Goal: Task Accomplishment & Management: Complete application form

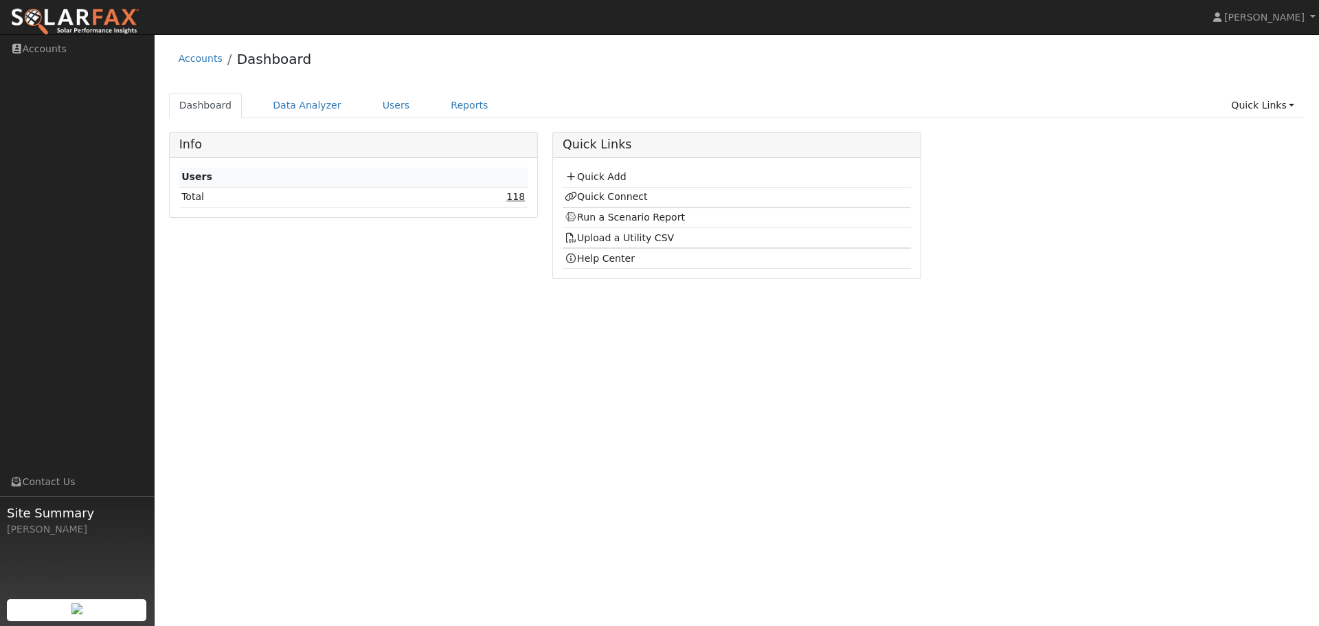
click at [519, 196] on link "118" at bounding box center [515, 196] width 19 height 11
click at [584, 179] on link "Quick Add" at bounding box center [595, 176] width 61 height 11
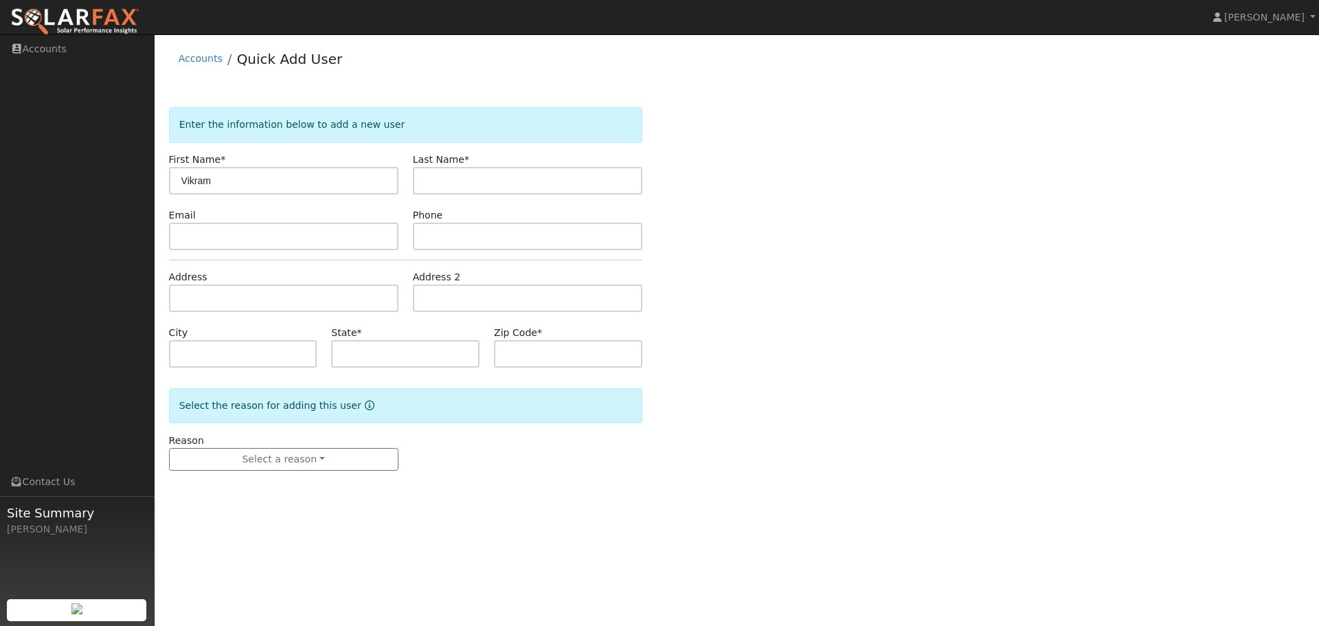
type input "Vikram"
type input "Patil"
click at [289, 242] on input "text" at bounding box center [283, 236] width 229 height 27
paste input "vickymcs@gmail.com"
type input "vickymcs@gmail.com"
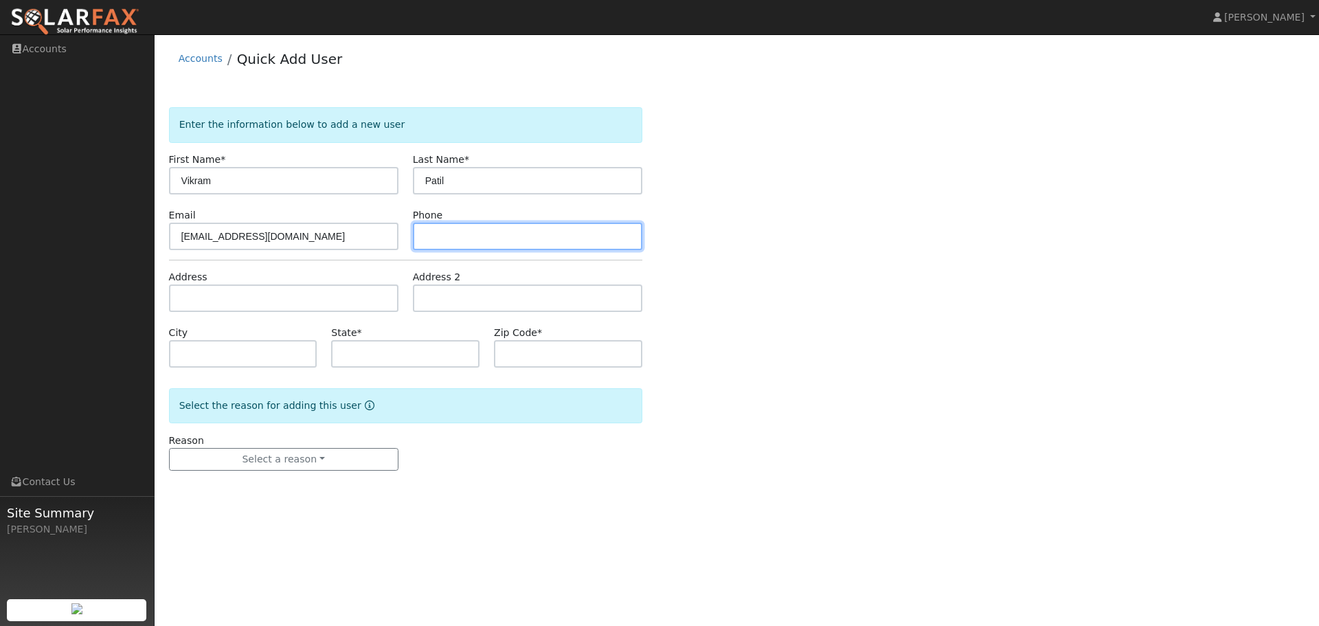
click at [462, 241] on input "text" at bounding box center [527, 236] width 229 height 27
paste input "(650) 460-9676"
type input "(650) 460-9676"
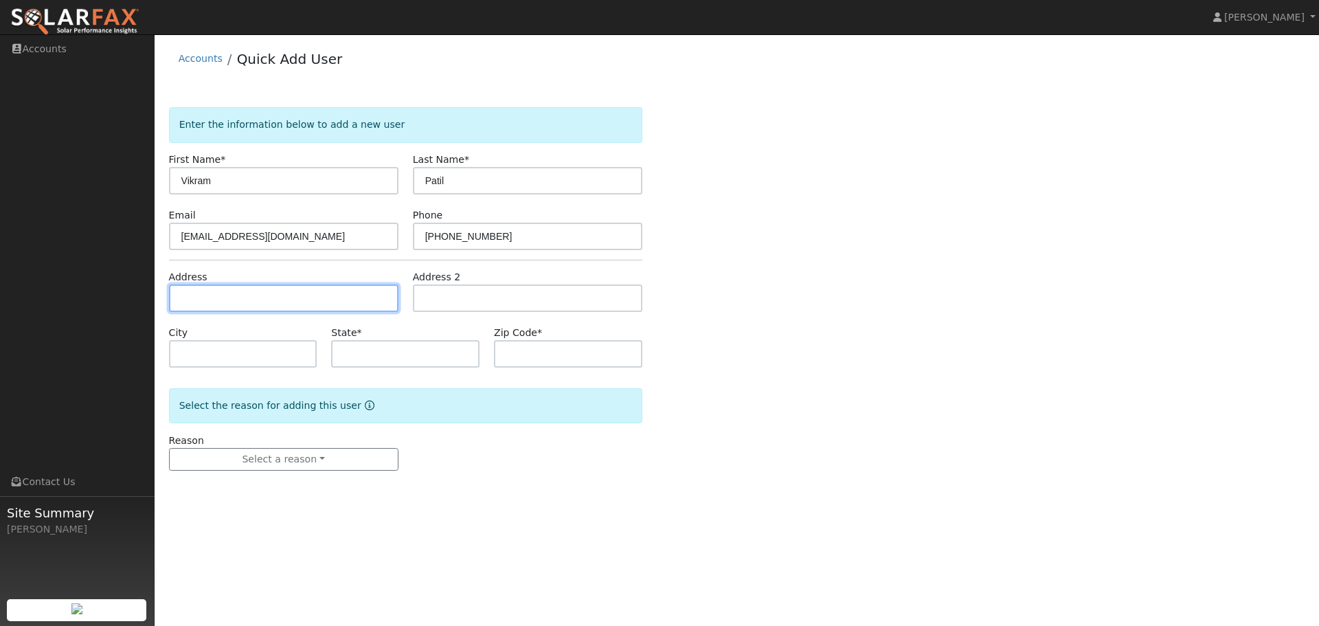
click at [253, 305] on input "text" at bounding box center [283, 297] width 229 height 27
click at [190, 294] on input "text" at bounding box center [283, 297] width 229 height 27
paste input "4586 Maureen Cir, Livermore 94550"
type input "4586 Maureen Circle"
type input "Livermore"
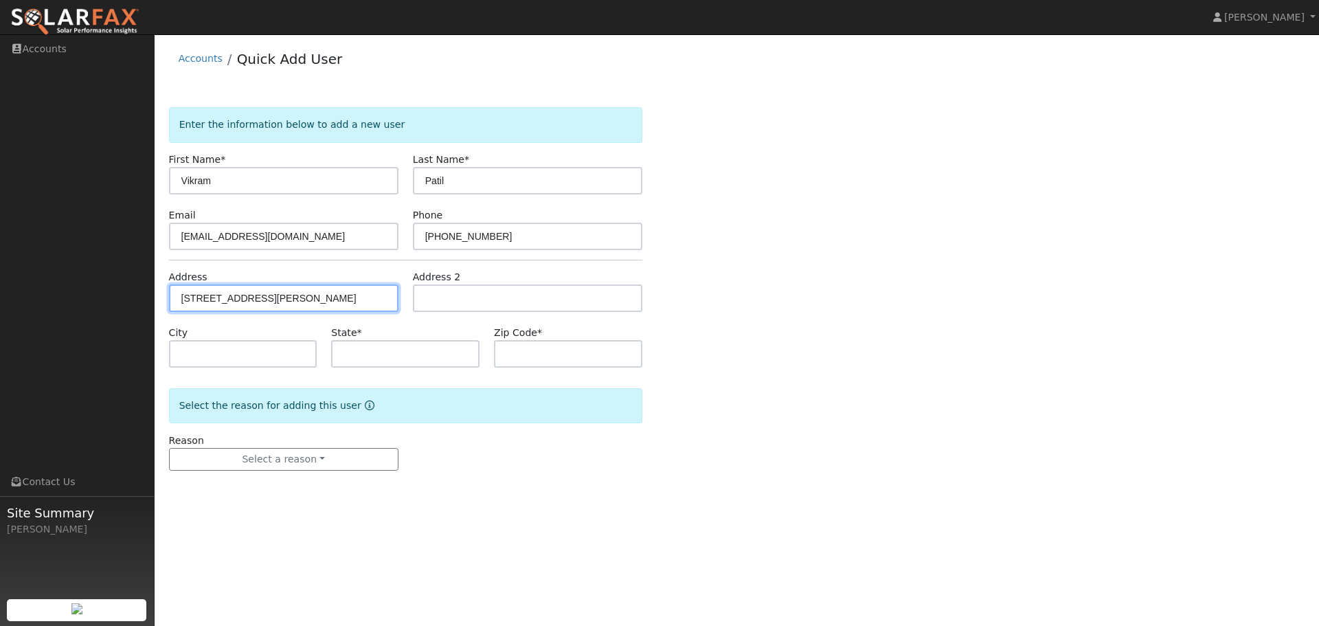
type input "CA"
type input "94550"
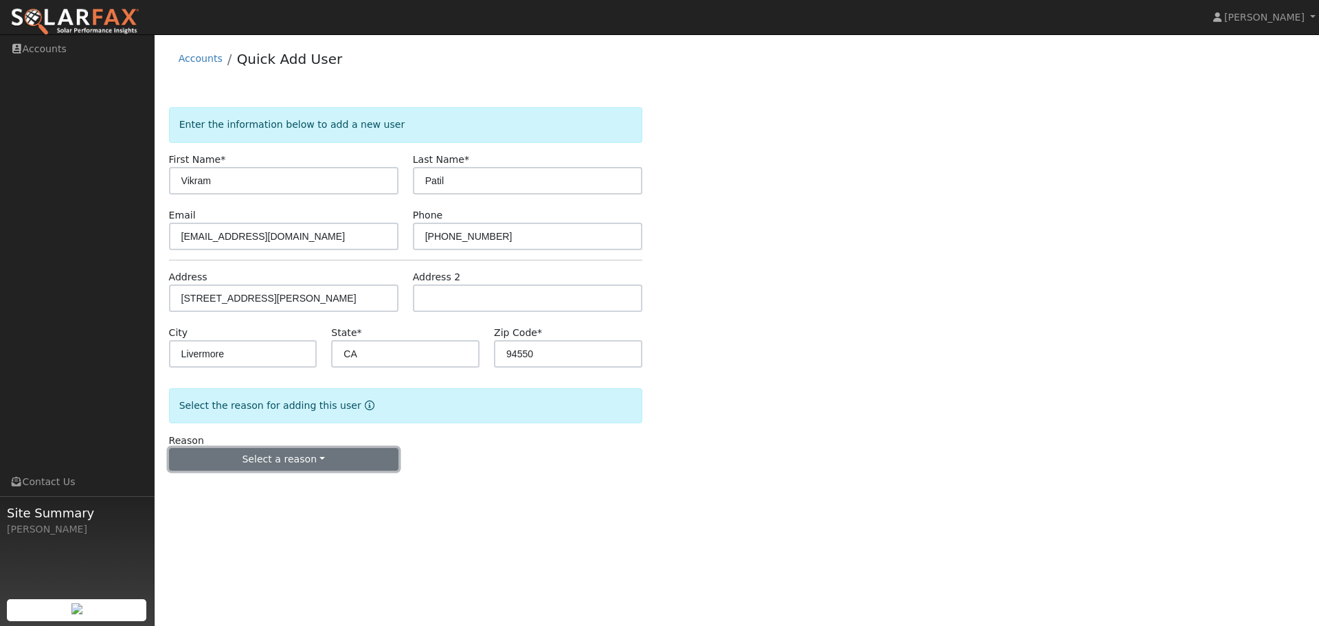
click at [304, 459] on button "Select a reason" at bounding box center [283, 459] width 229 height 23
click at [273, 510] on link "New customer adding solar" at bounding box center [246, 506] width 152 height 19
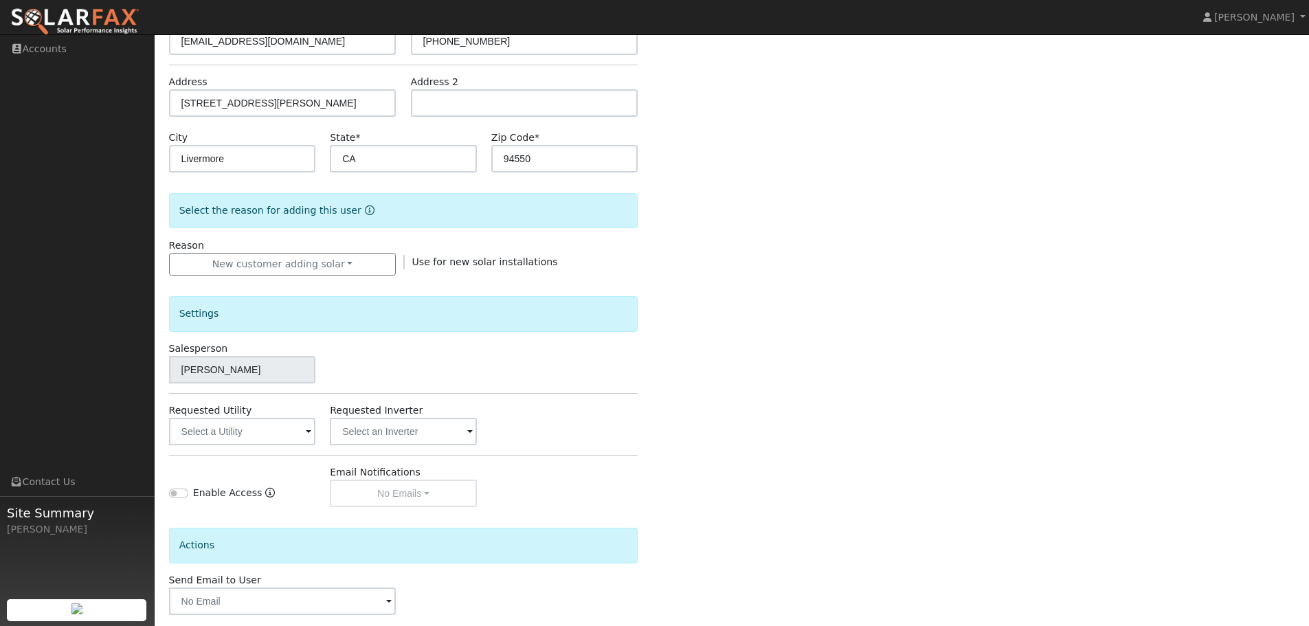
scroll to position [262, 0]
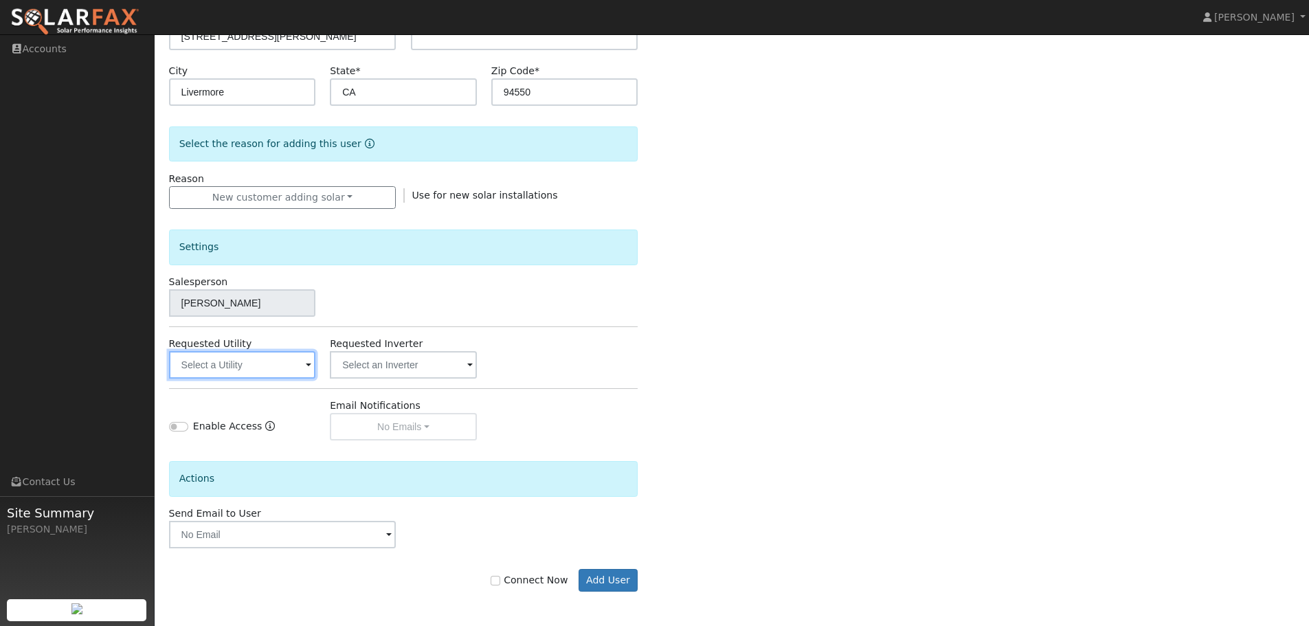
click at [243, 373] on input "text" at bounding box center [242, 364] width 147 height 27
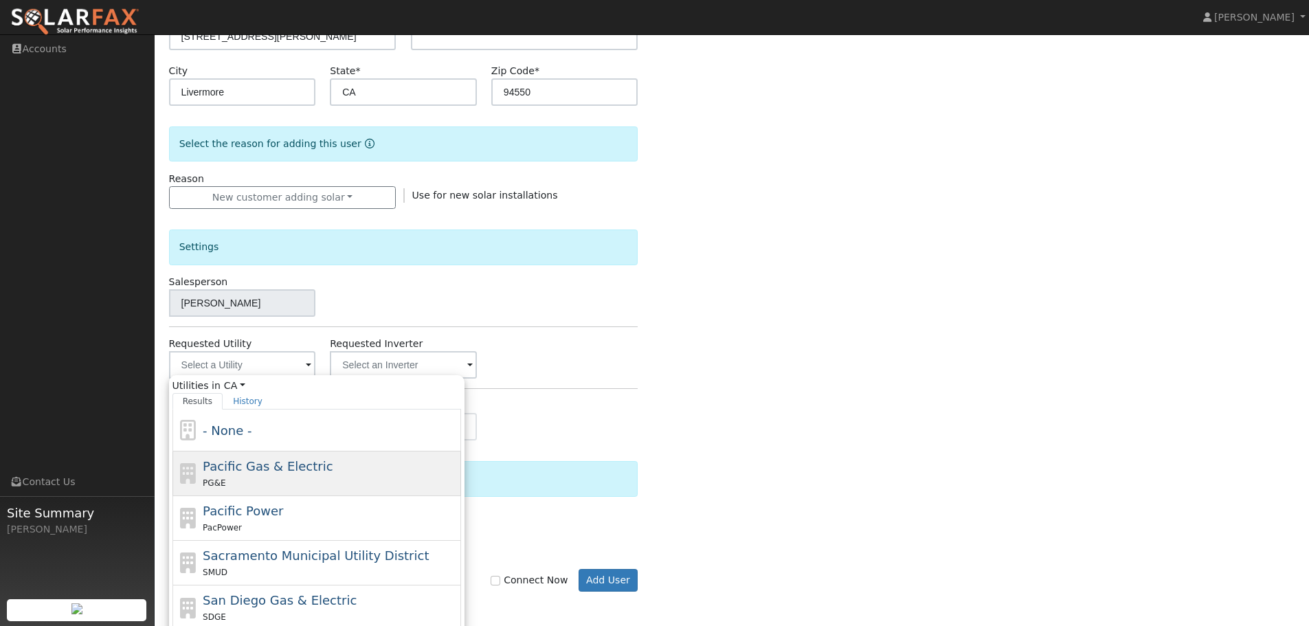
click at [253, 471] on span "Pacific Gas & Electric" at bounding box center [268, 466] width 130 height 14
type input "Pacific Gas & Electric"
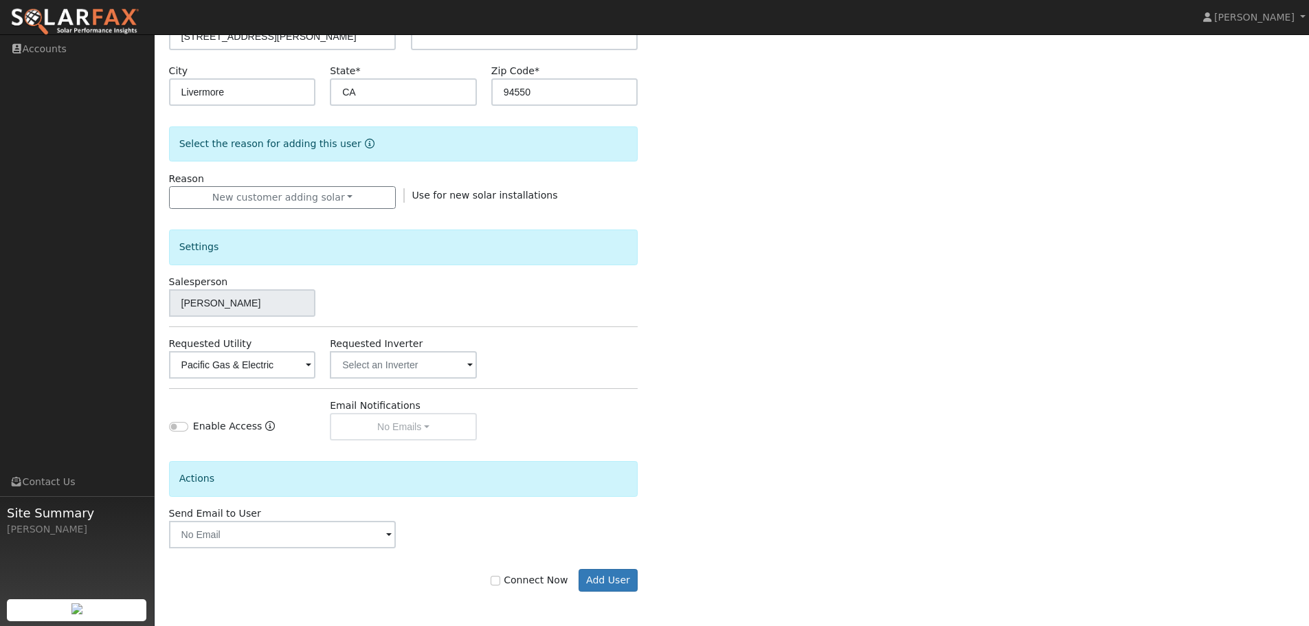
click at [519, 581] on label "Connect Now" at bounding box center [529, 580] width 77 height 14
click at [500, 581] on input "Connect Now" at bounding box center [496, 581] width 10 height 10
checkbox input "true"
click at [616, 585] on button "Add User" at bounding box center [609, 580] width 60 height 23
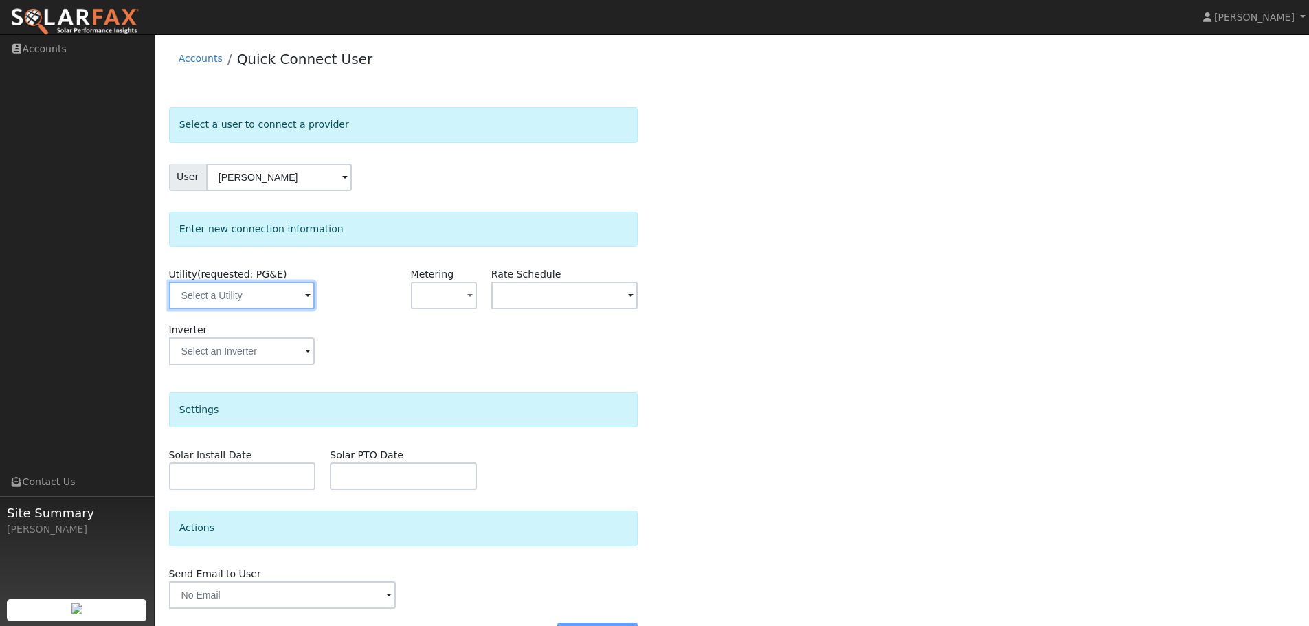
click at [294, 294] on input "text" at bounding box center [242, 295] width 146 height 27
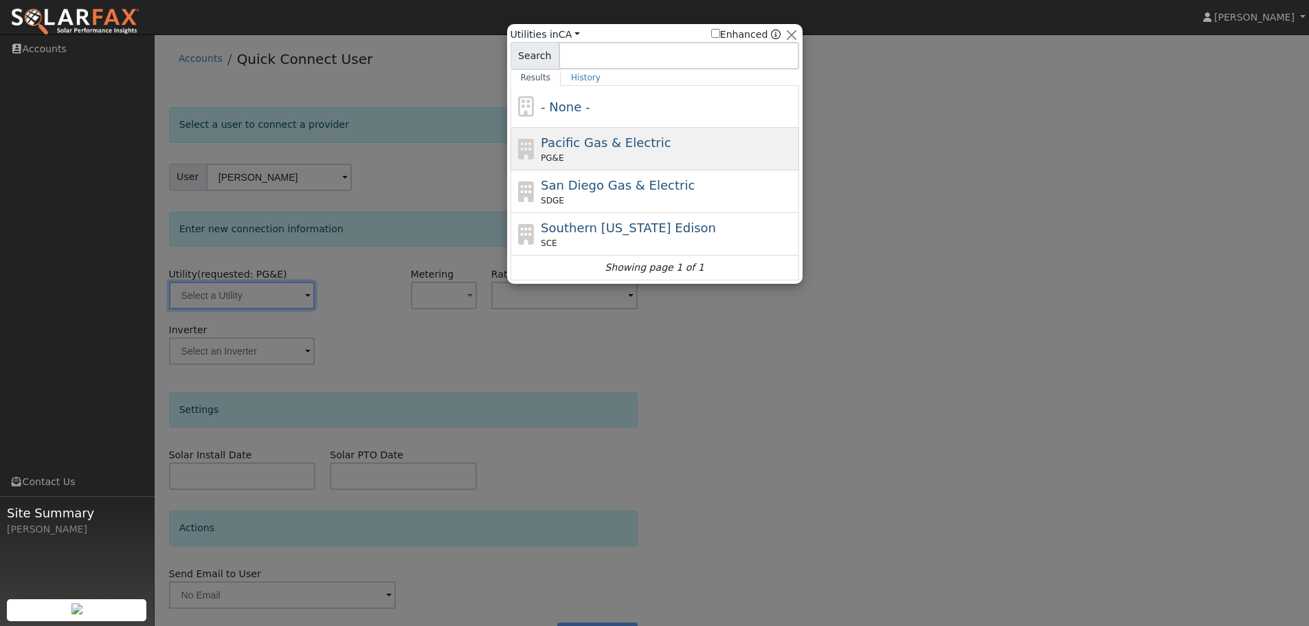
click at [568, 159] on div "PG&E" at bounding box center [668, 158] width 255 height 12
type input "PG&E"
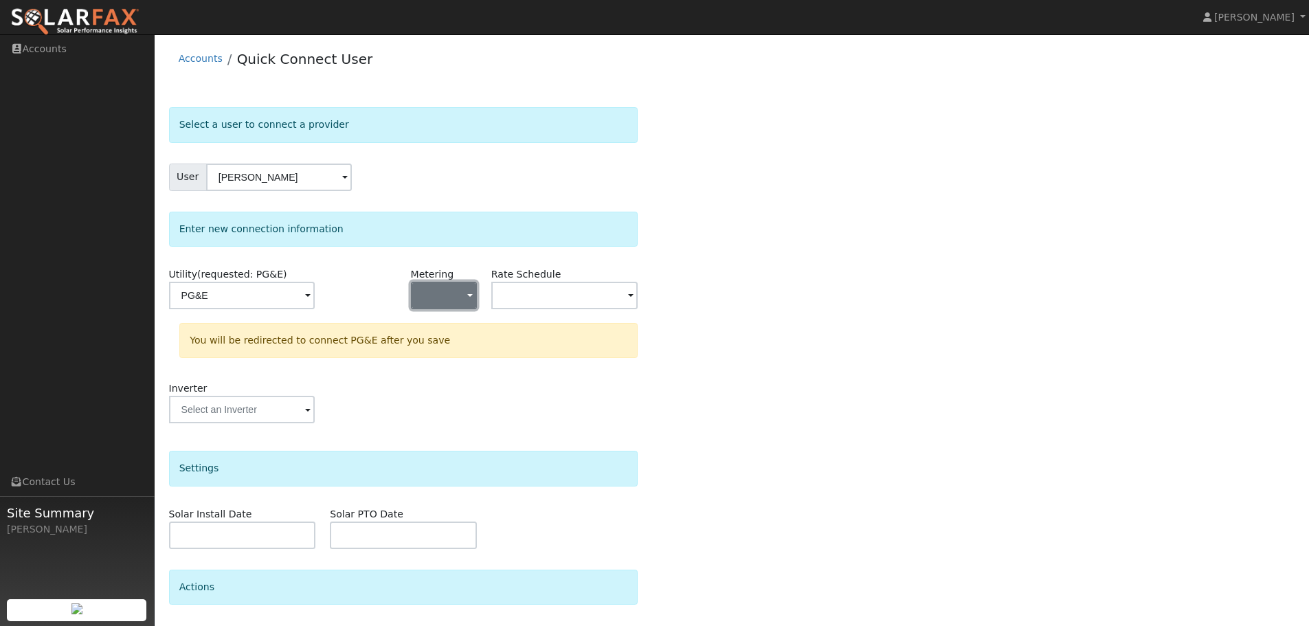
click at [462, 294] on button "button" at bounding box center [444, 295] width 66 height 27
click at [467, 350] on link "NEM" at bounding box center [460, 344] width 96 height 19
click at [315, 289] on input "text" at bounding box center [242, 295] width 146 height 27
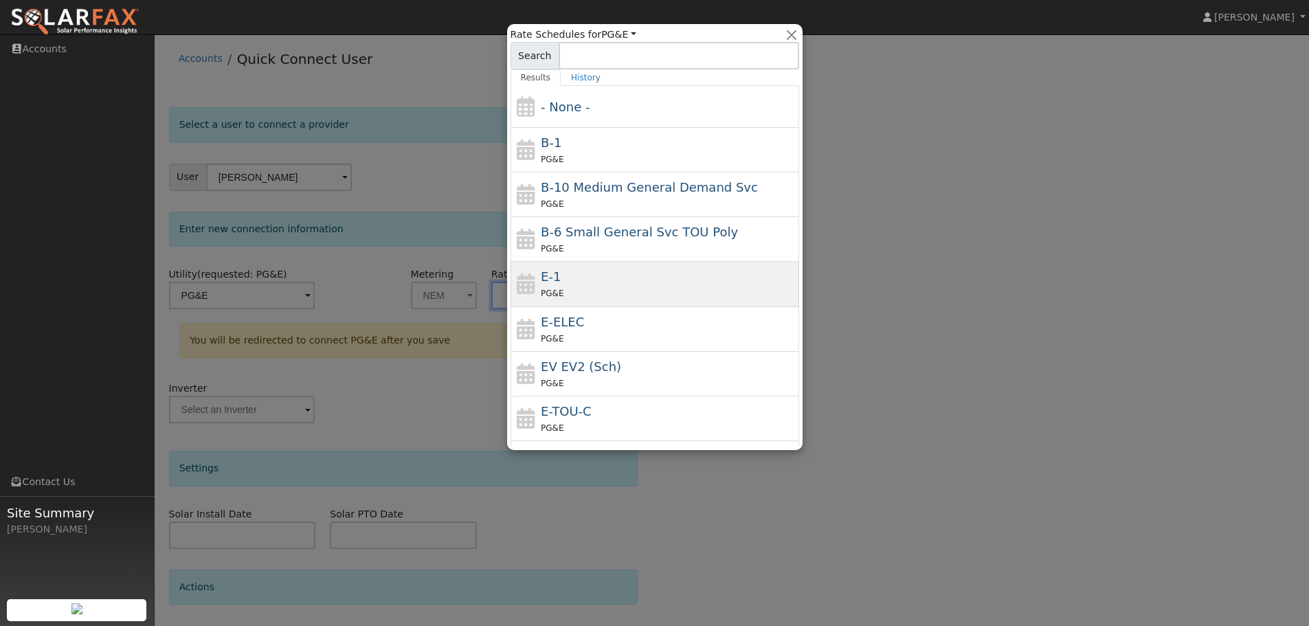
click at [629, 283] on div "E-1 PG&E" at bounding box center [668, 283] width 255 height 33
type input "E-1"
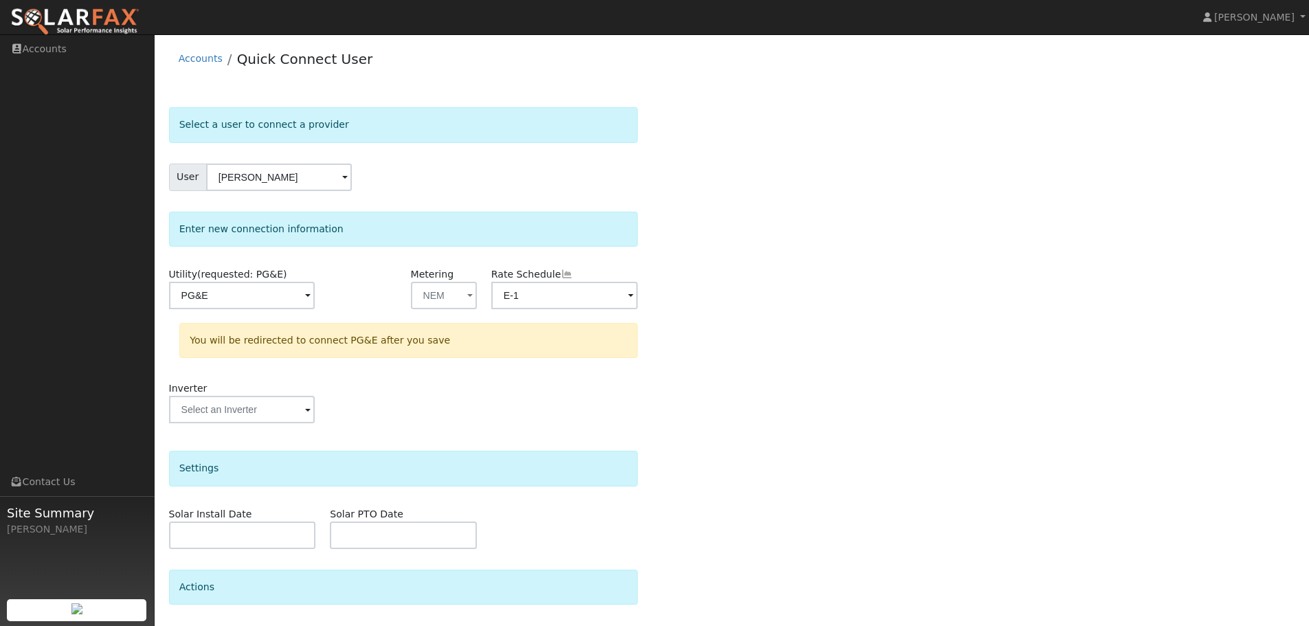
click at [813, 317] on div "Select a user to connect a provider User Vikram Patil Account Default Account D…" at bounding box center [732, 412] width 1126 height 610
click at [263, 309] on input "text" at bounding box center [242, 295] width 146 height 27
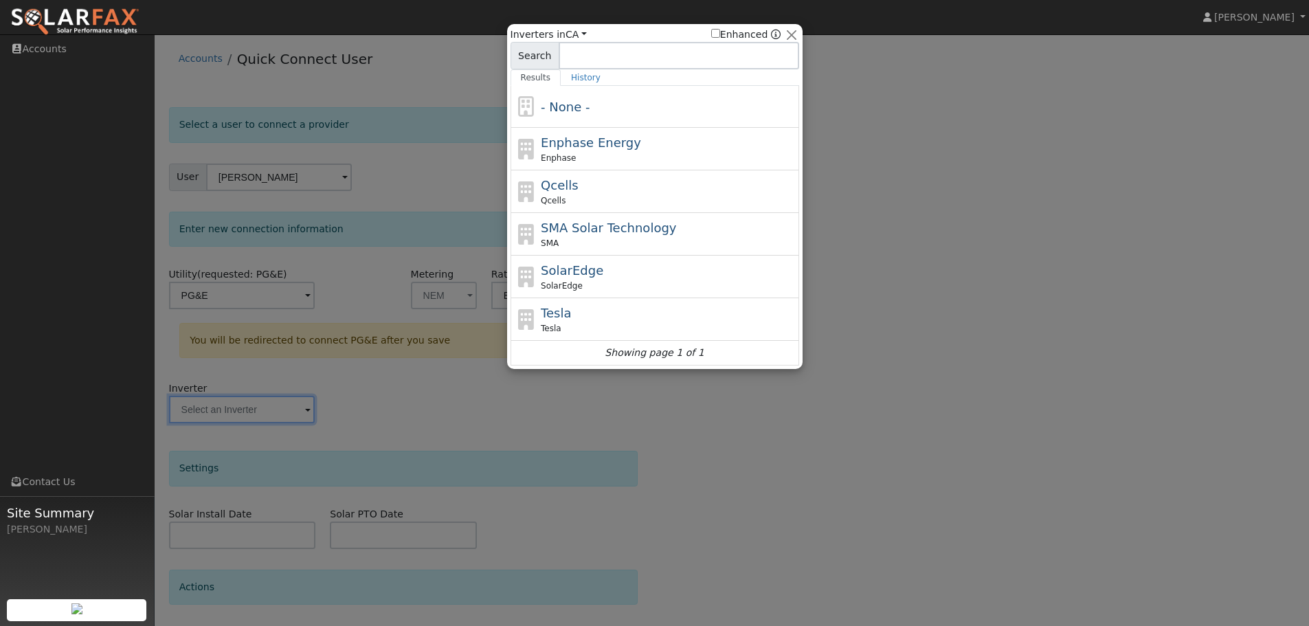
click at [958, 514] on div at bounding box center [654, 313] width 1309 height 626
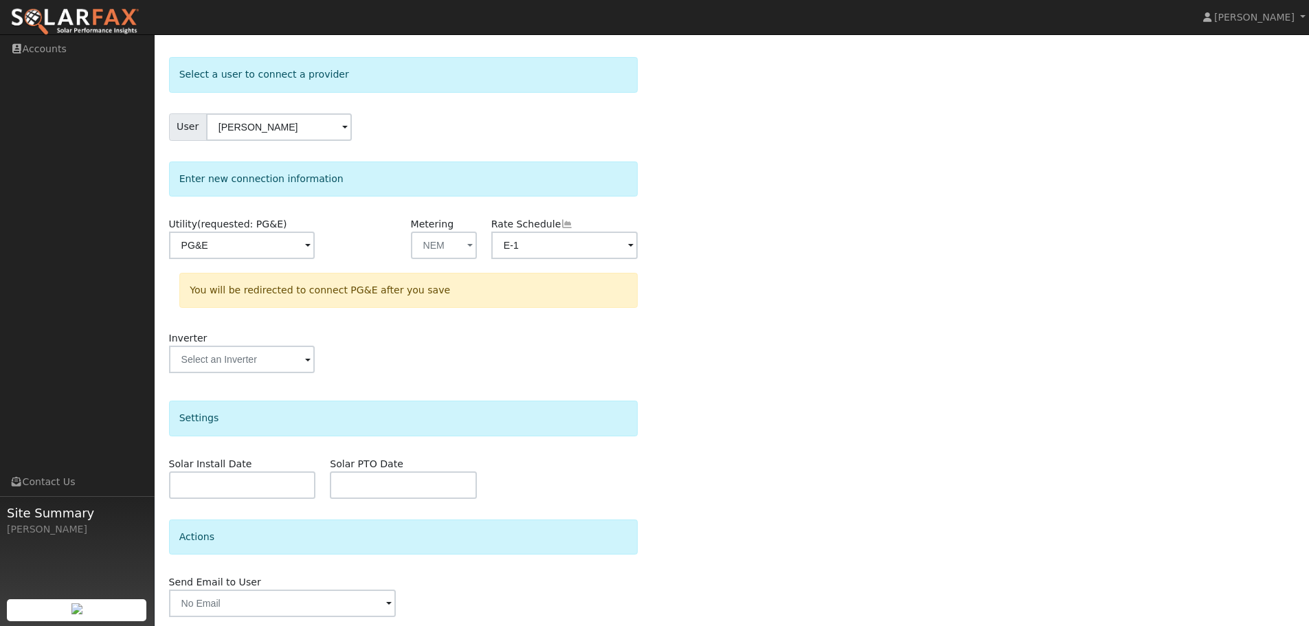
scroll to position [99, 0]
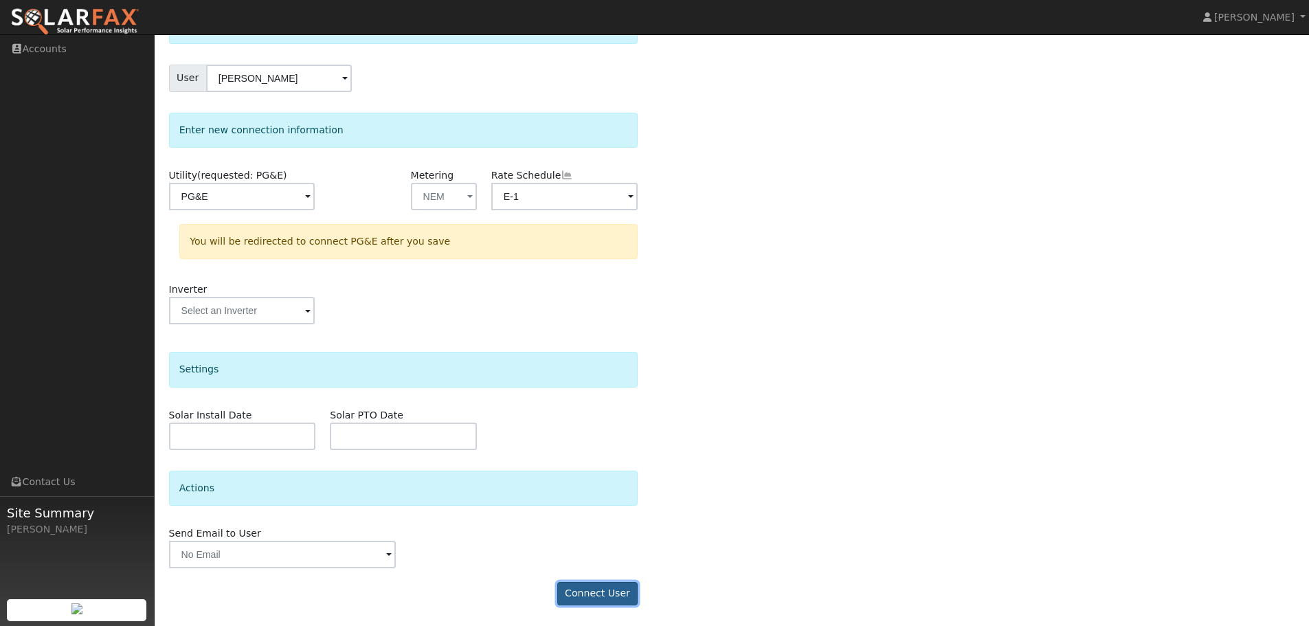
click at [590, 590] on button "Connect User" at bounding box center [597, 593] width 81 height 23
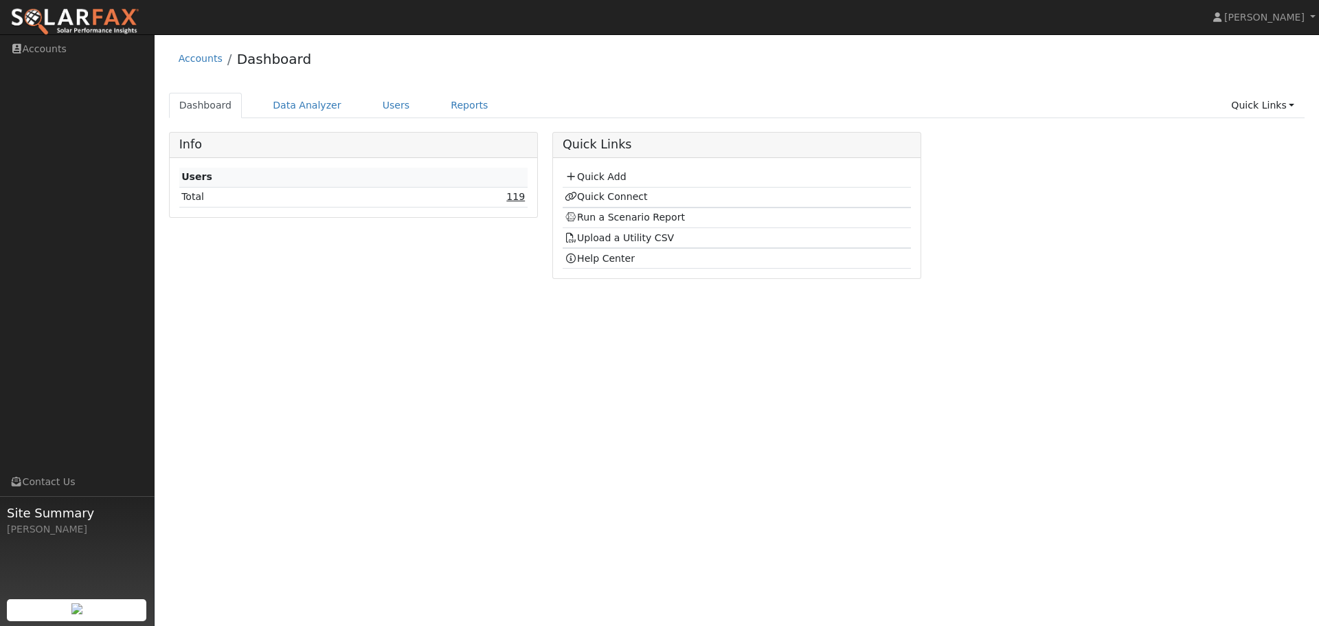
click at [521, 196] on link "119" at bounding box center [515, 196] width 19 height 11
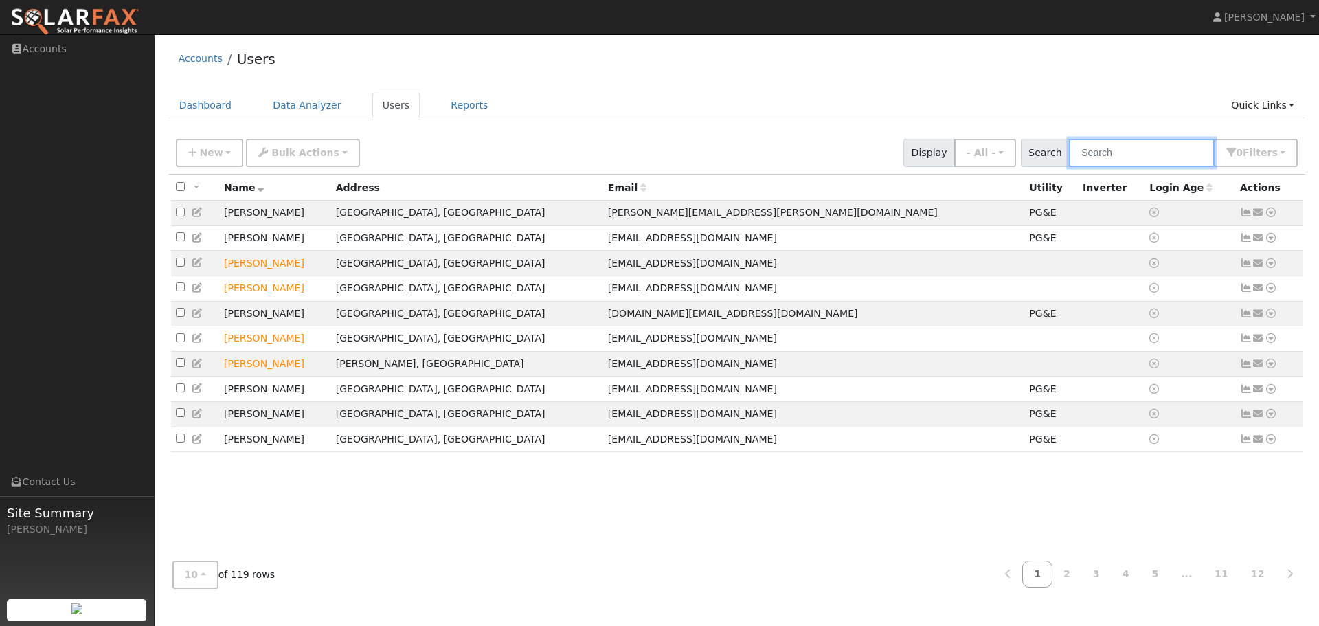
click at [1106, 151] on input "text" at bounding box center [1142, 153] width 146 height 28
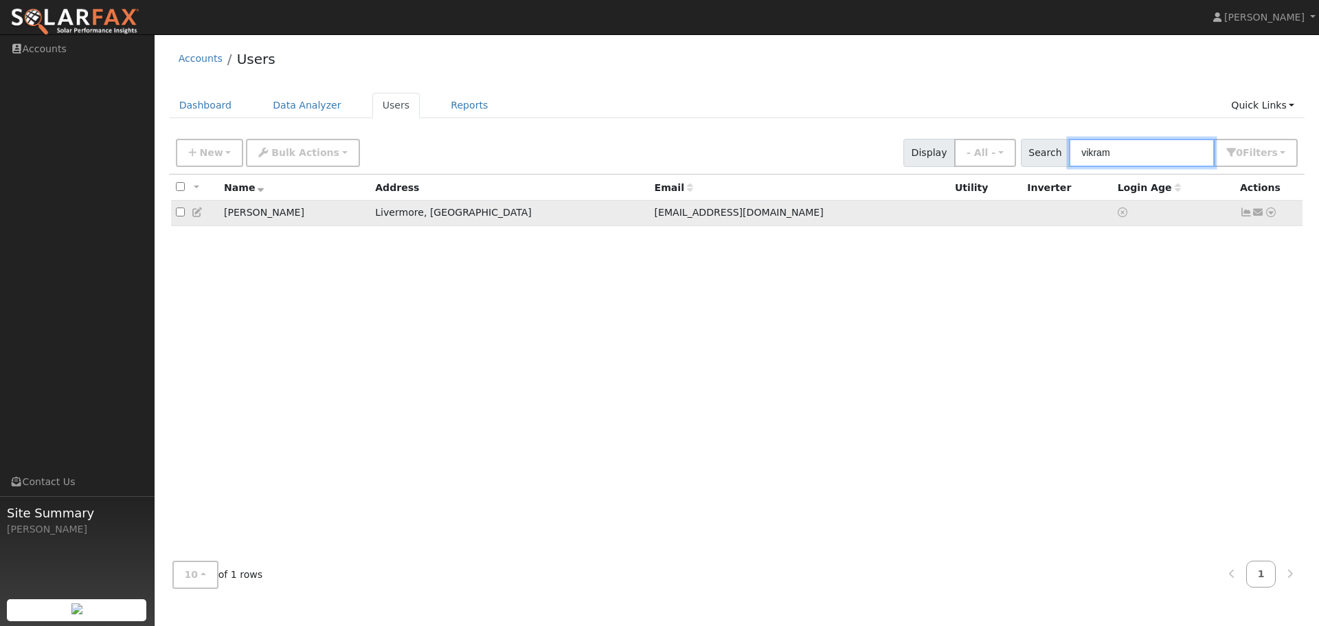
type input "vikram"
click at [1272, 214] on icon at bounding box center [1271, 212] width 12 height 10
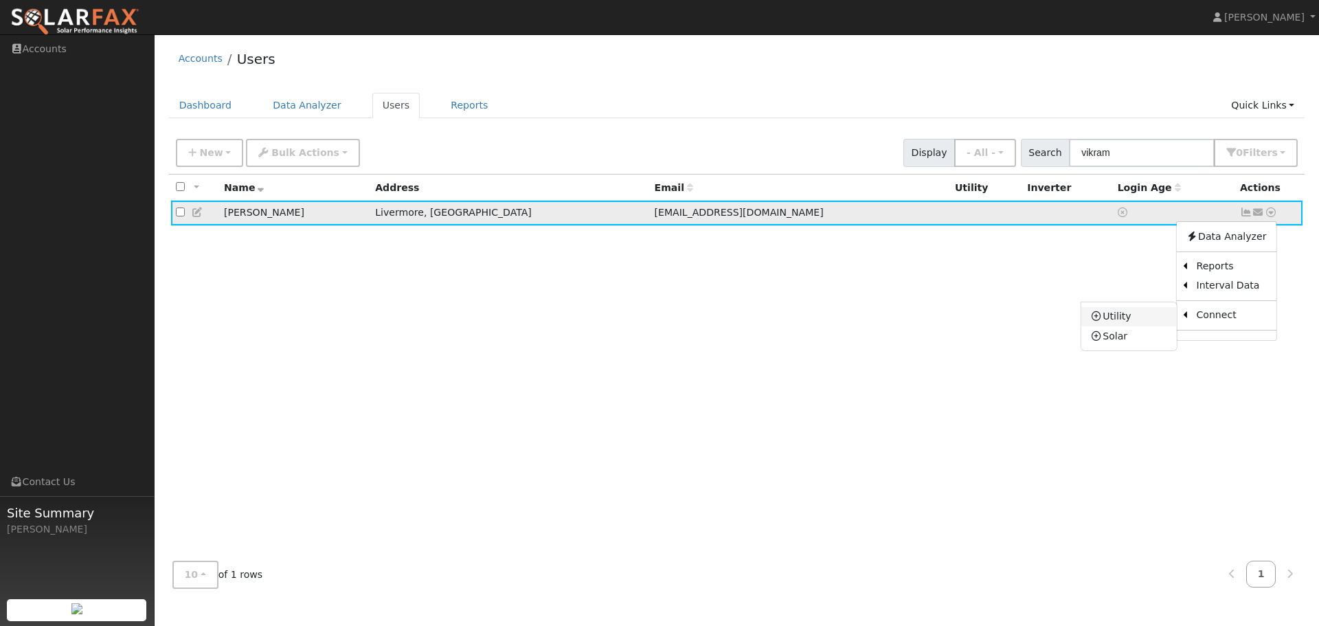
click at [1123, 321] on link "Utility" at bounding box center [1129, 316] width 96 height 19
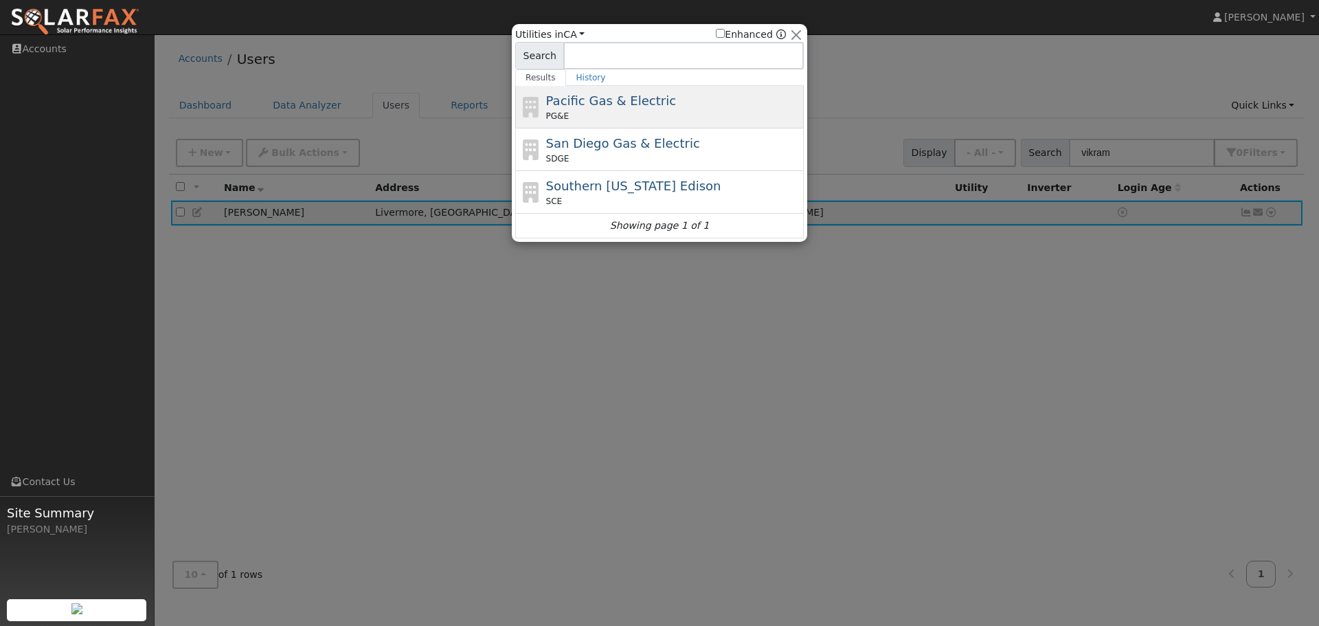
click at [615, 108] on span "Pacific Gas & Electric" at bounding box center [611, 100] width 130 height 14
